Goal: Information Seeking & Learning: Find specific fact

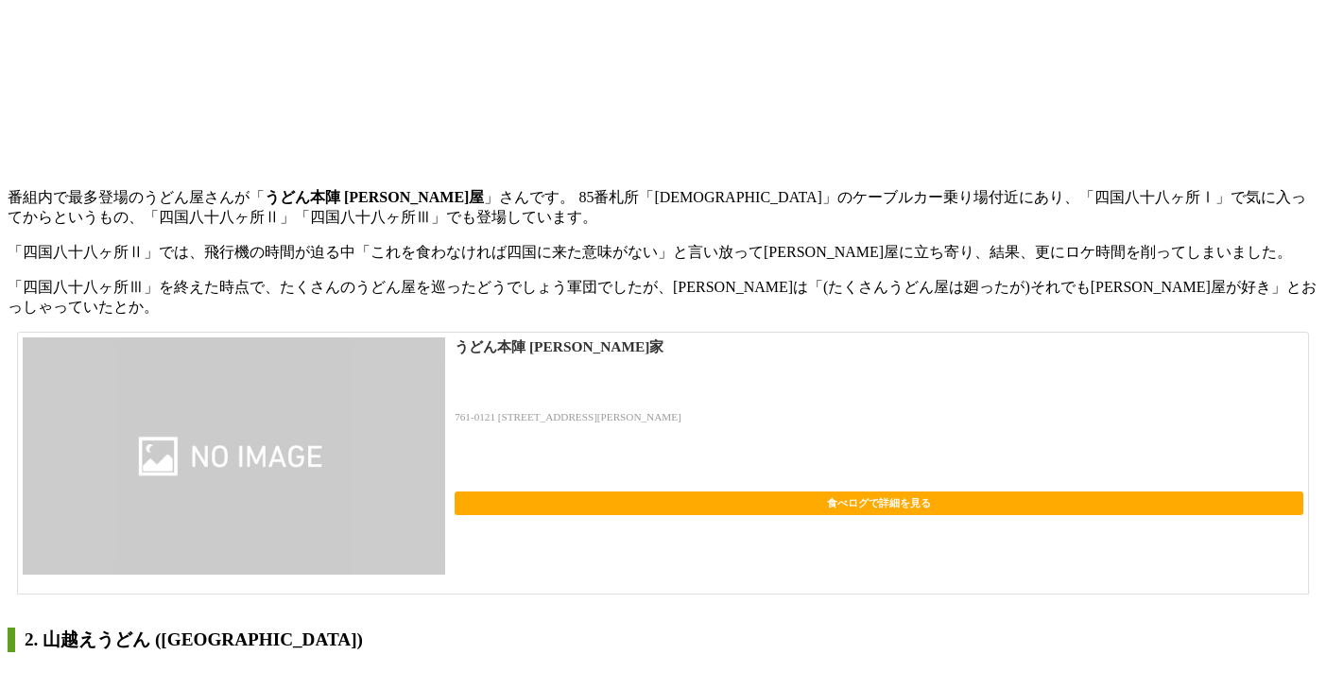
scroll to position [1397, 0]
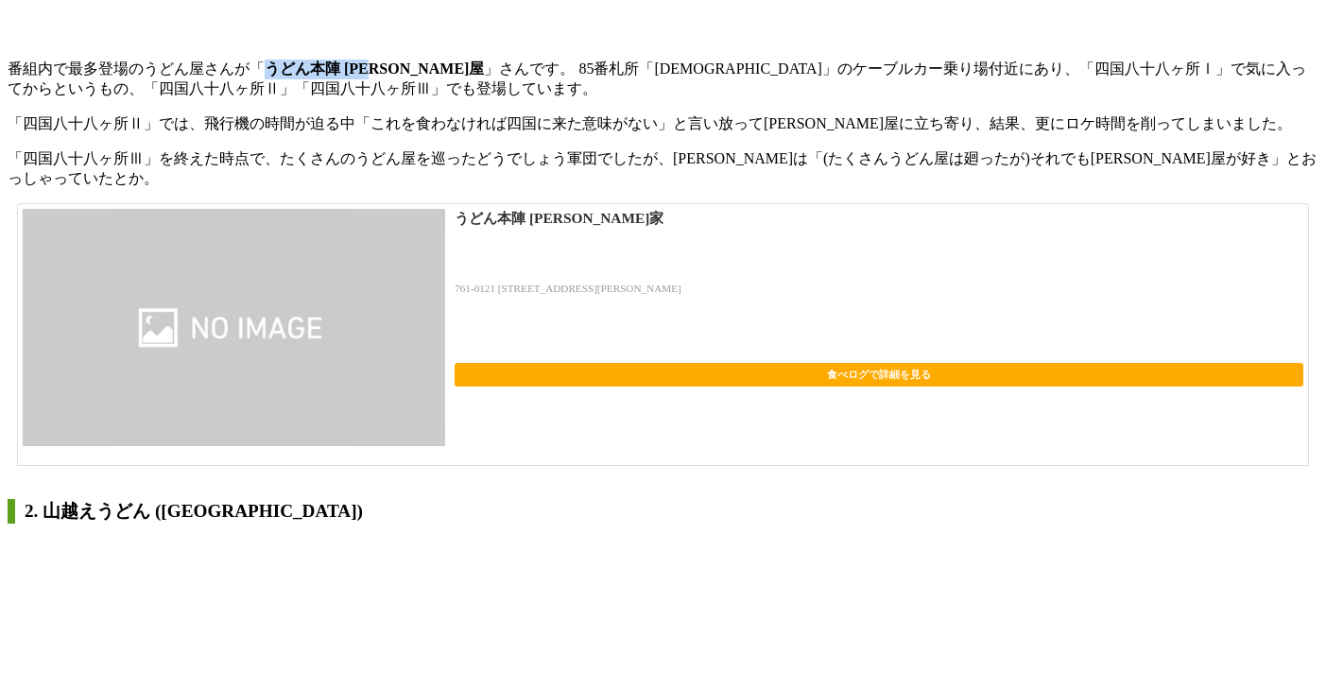
drag, startPoint x: 269, startPoint y: 435, endPoint x: 393, endPoint y: 438, distance: 123.8
click at [393, 99] on p "番組内で最多登場のうどん屋さんが「 うどん本陣 [PERSON_NAME]屋 」さんです。 85番札所「[DEMOGRAPHIC_DATA]」のケーブルカー乗…" at bounding box center [663, 80] width 1311 height 40
copy strong "うどん本陣 [PERSON_NAME]屋"
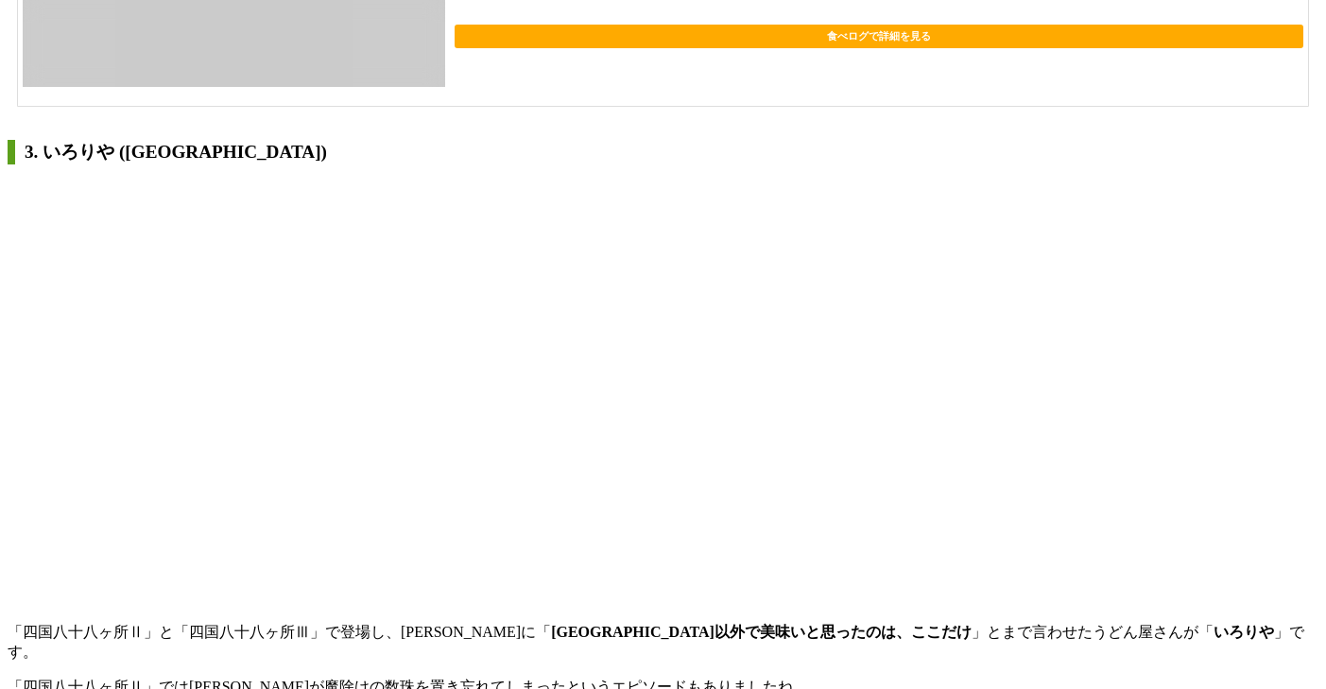
scroll to position [2595, 0]
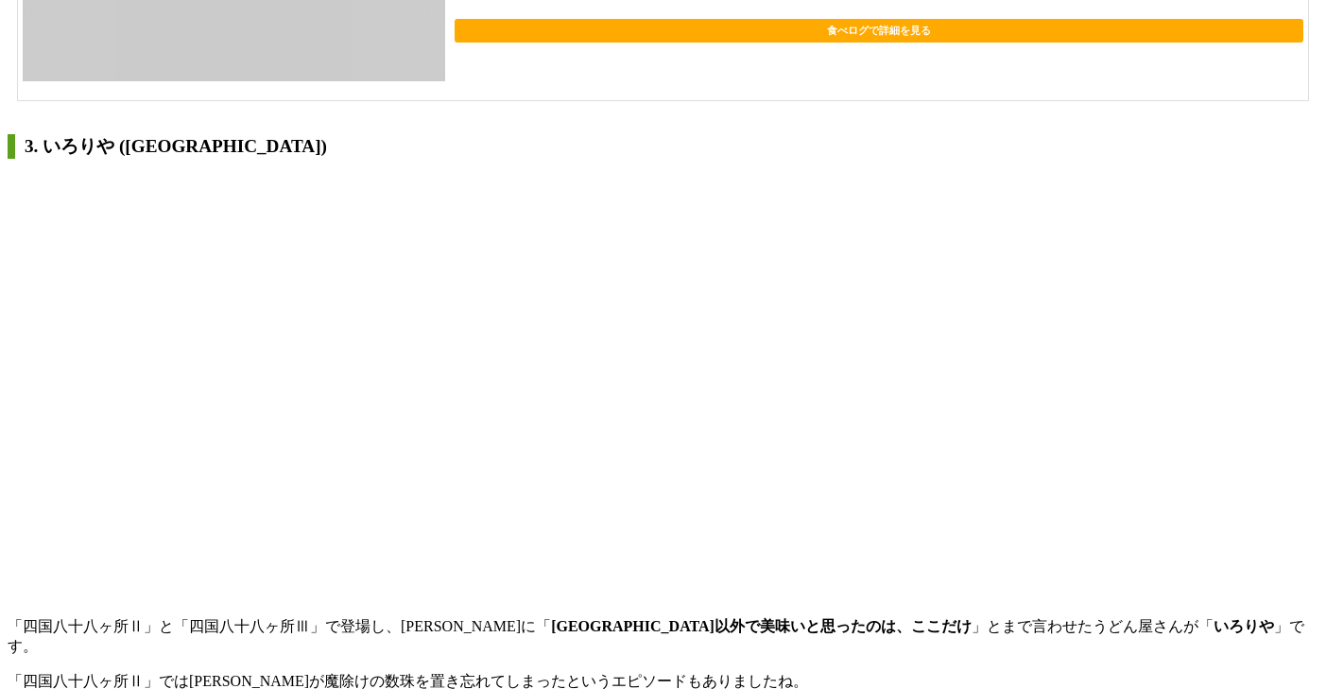
drag, startPoint x: 456, startPoint y: 541, endPoint x: 528, endPoint y: 545, distance: 72.9
copy p "[PERSON_NAME]うどん"
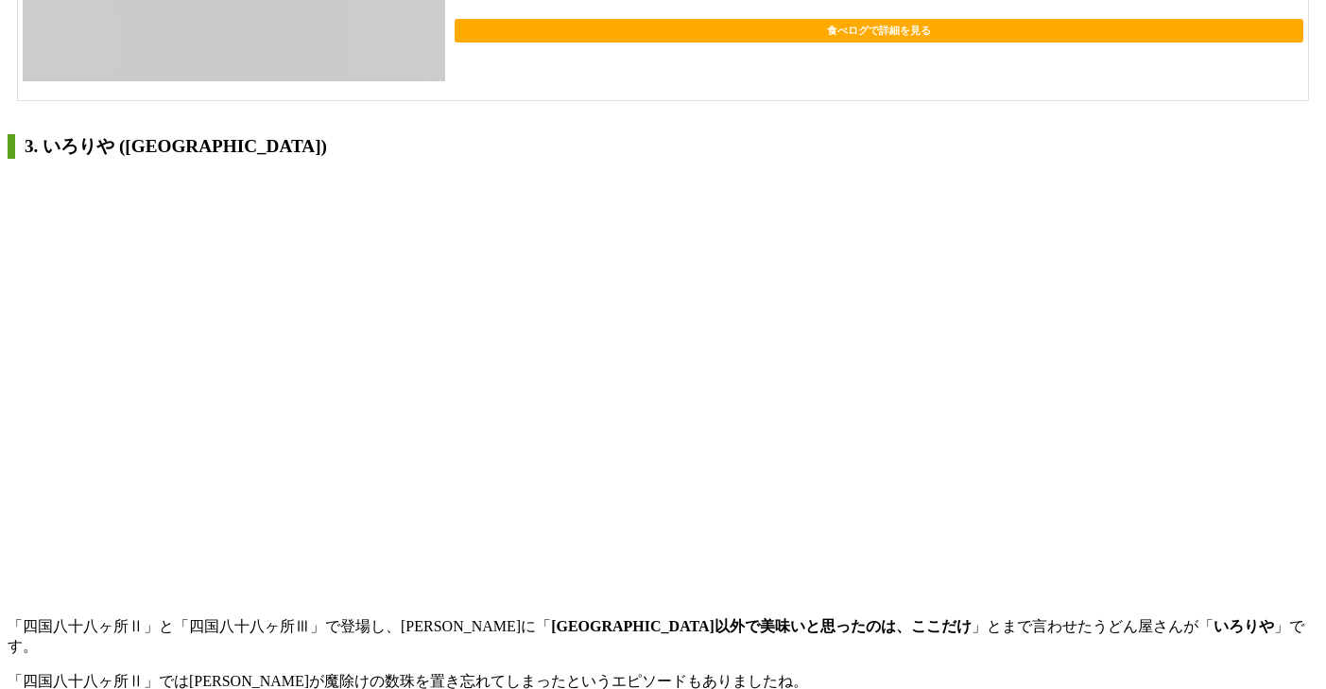
drag, startPoint x: 511, startPoint y: 590, endPoint x: 675, endPoint y: 589, distance: 163.5
copy p "[STREET_ADDRESS][PERSON_NAME][PERSON_NAME]"
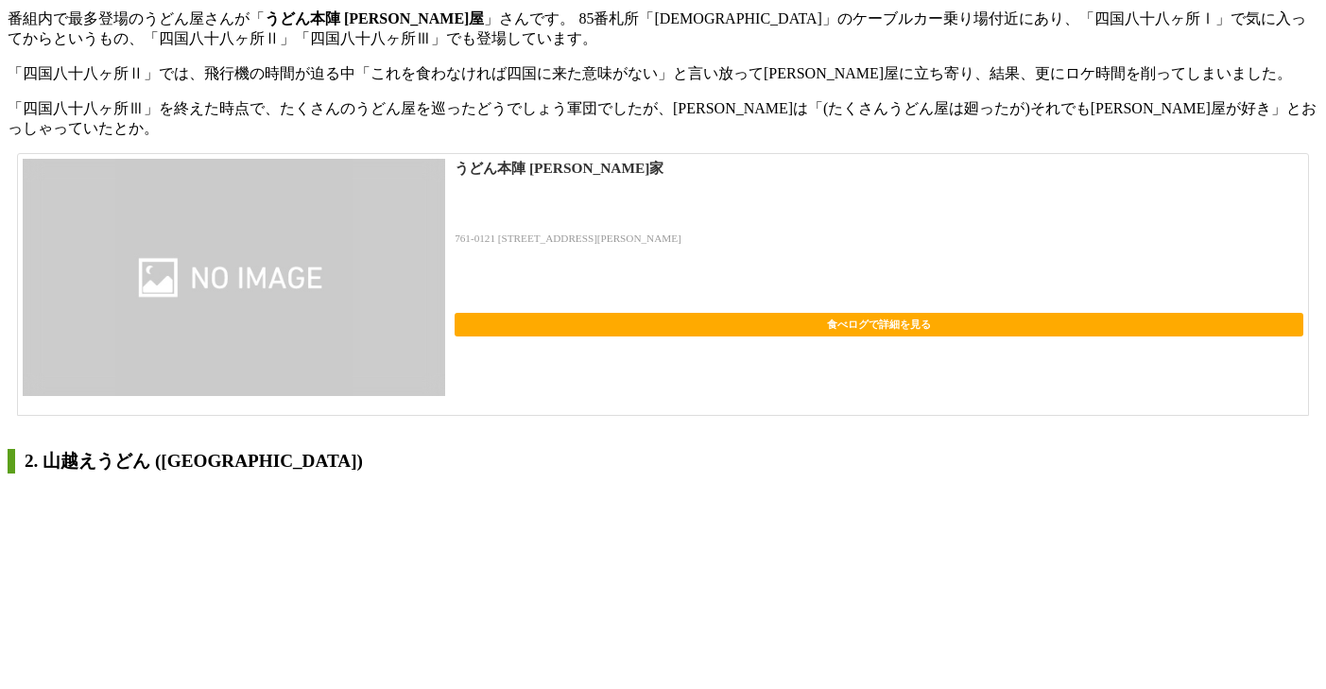
scroll to position [1441, 0]
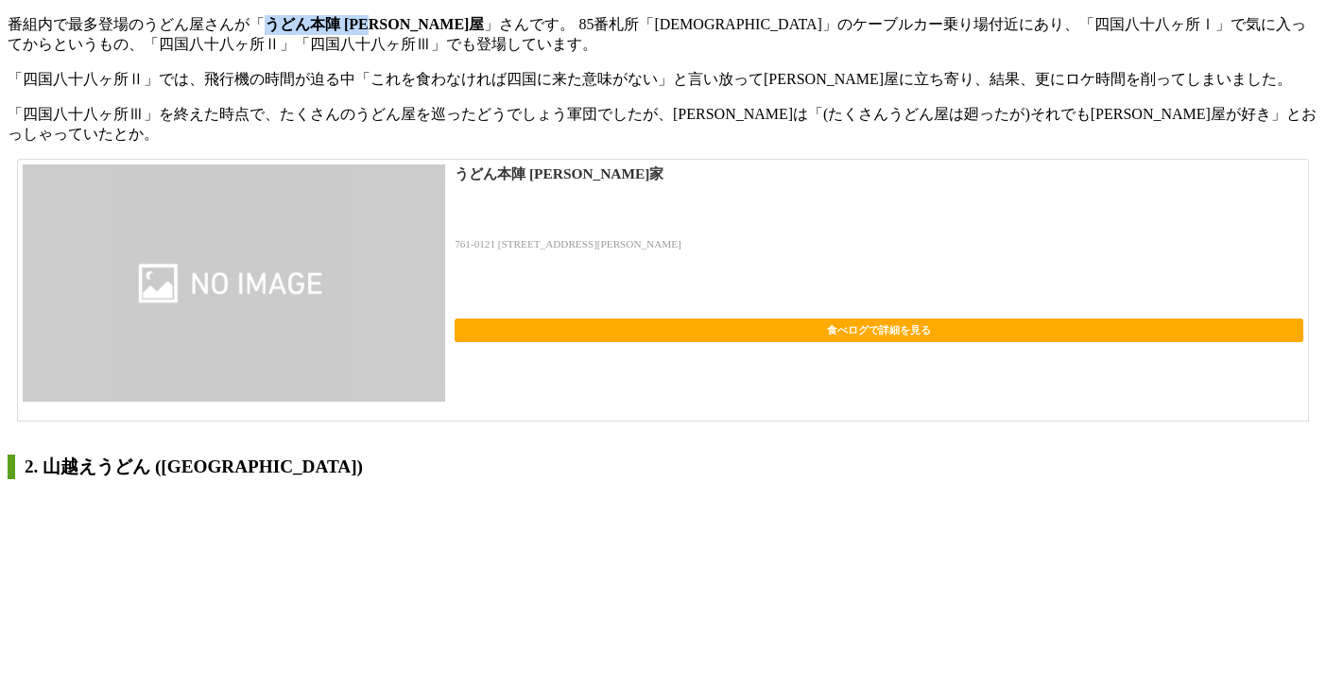
drag, startPoint x: 266, startPoint y: 390, endPoint x: 395, endPoint y: 392, distance: 129.5
click at [395, 55] on p "番組内で最多登場のうどん屋さんが「 うどん本陣 [PERSON_NAME]屋 」さんです。 85番札所「[DEMOGRAPHIC_DATA]」のケーブルカー乗…" at bounding box center [663, 35] width 1311 height 40
copy strong "うどん本陣 [PERSON_NAME]屋"
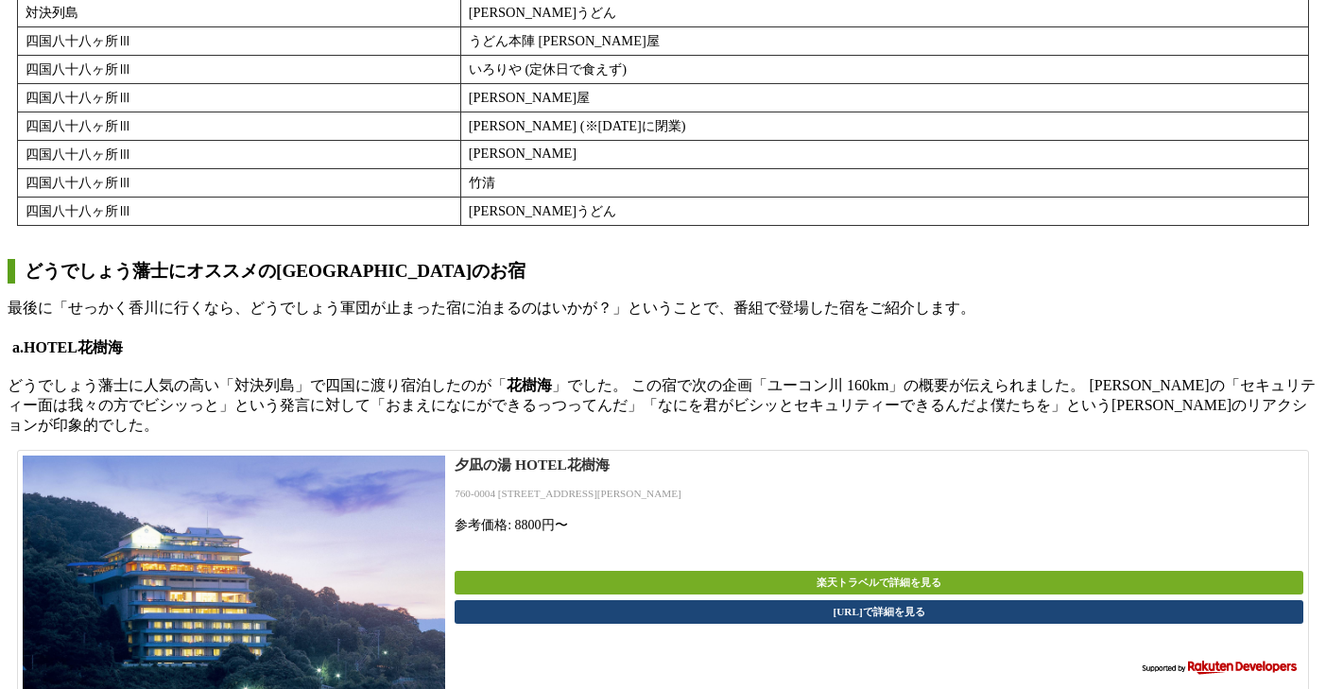
scroll to position [4988, 0]
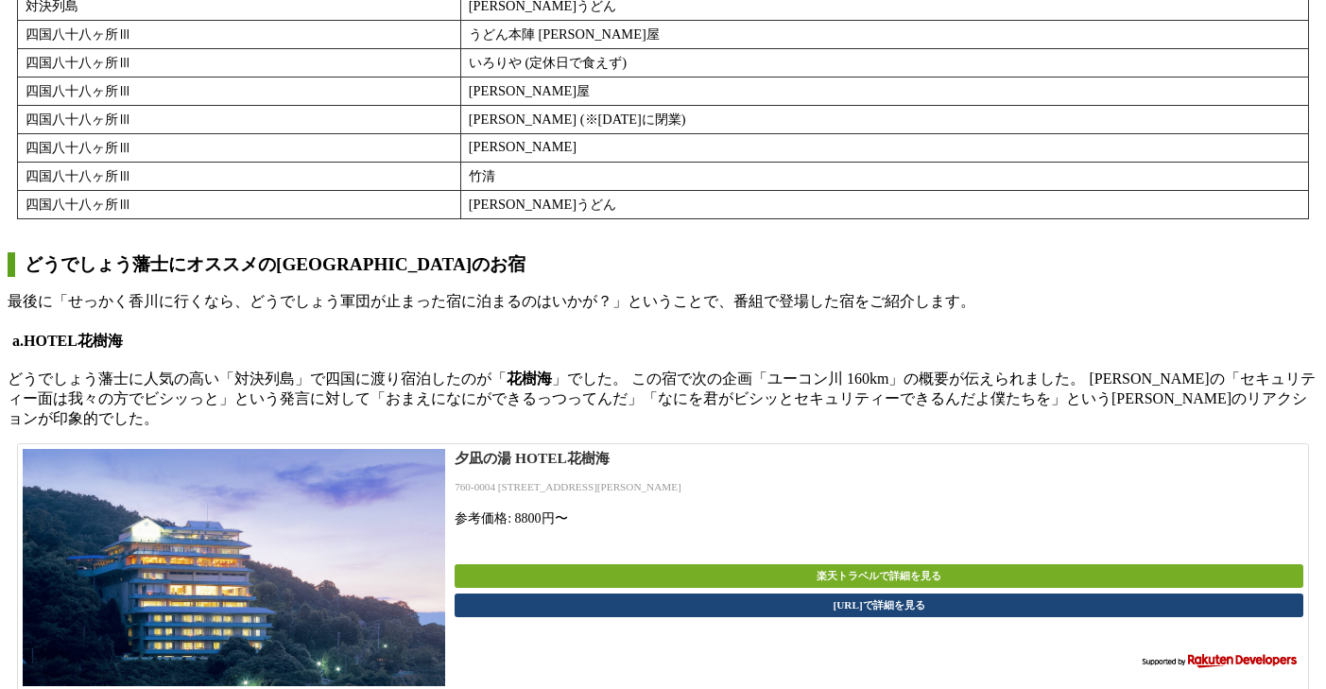
drag, startPoint x: 505, startPoint y: 492, endPoint x: 519, endPoint y: 492, distance: 14.2
drag, startPoint x: 456, startPoint y: 549, endPoint x: 517, endPoint y: 556, distance: 61.8
copy p "竹清 本店"
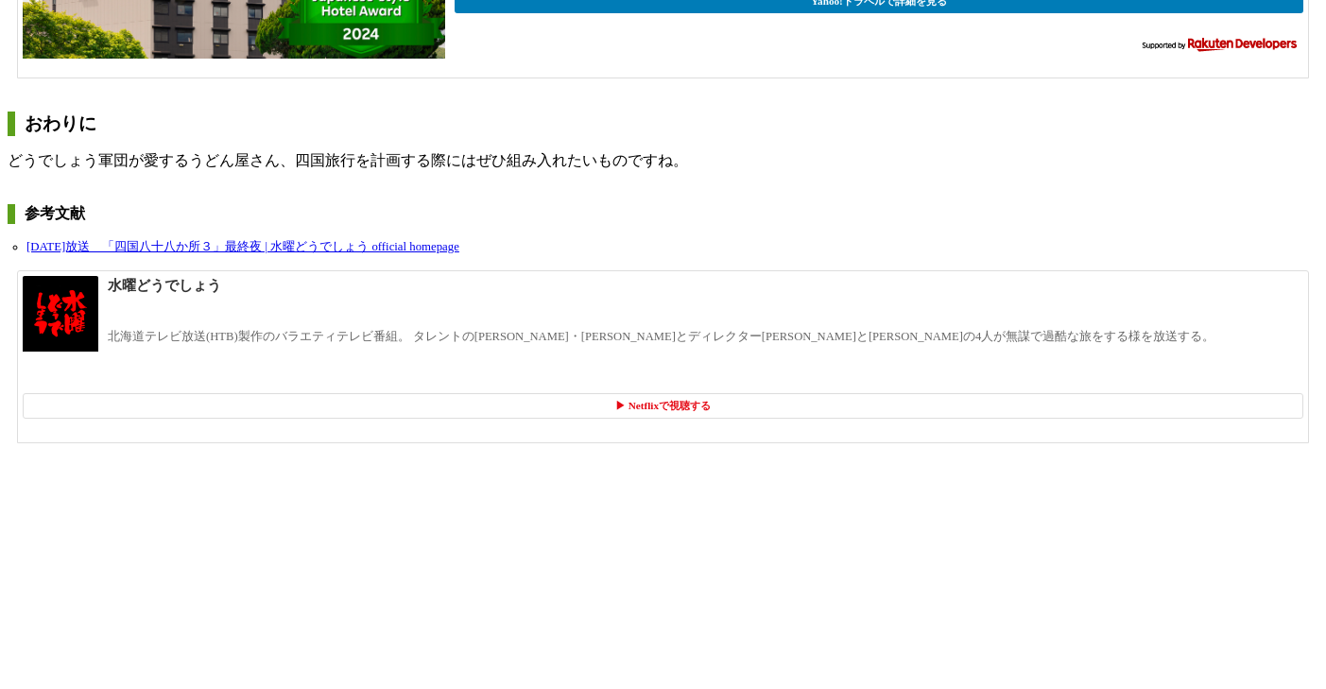
scroll to position [6013, 0]
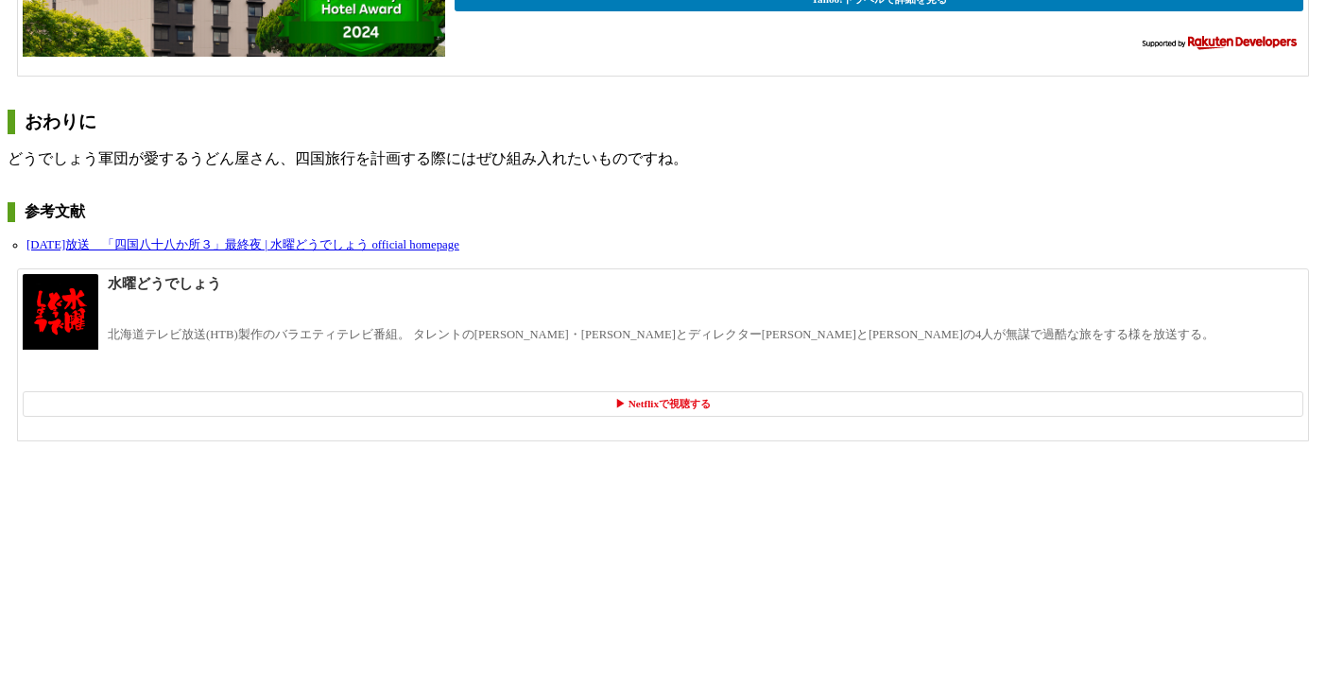
drag, startPoint x: 668, startPoint y: 238, endPoint x: 558, endPoint y: 243, distance: 110.7
copy td "うどん本陣 [PERSON_NAME]屋"
